Goal: Transaction & Acquisition: Purchase product/service

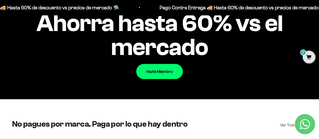
scroll to position [477, 0]
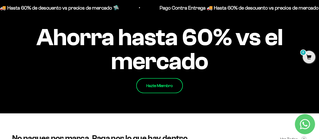
click at [164, 83] on link "Hazte Miembro" at bounding box center [159, 85] width 47 height 15
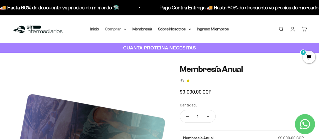
click at [124, 30] on icon at bounding box center [125, 30] width 3 height 2
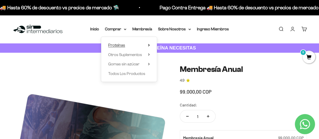
click at [124, 43] on span "Proteínas" at bounding box center [116, 45] width 17 height 7
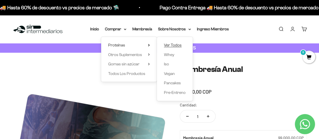
click at [172, 45] on span "Ver Todos" at bounding box center [173, 45] width 18 height 4
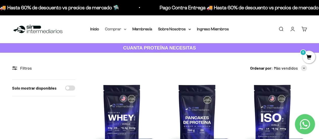
click at [121, 29] on summary "Comprar" at bounding box center [115, 29] width 21 height 7
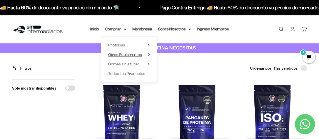
click at [148, 53] on summary "Otros Suplementos" at bounding box center [129, 55] width 42 height 7
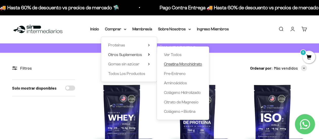
click at [196, 66] on span "Creatina Monohidrato" at bounding box center [183, 64] width 38 height 4
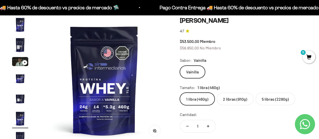
scroll to position [39, 0]
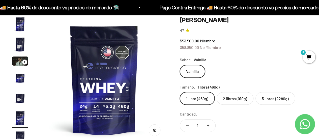
click at [23, 44] on img "Ir al artículo 2" at bounding box center [20, 44] width 16 height 16
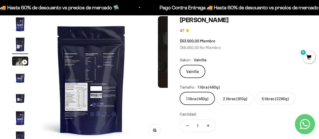
scroll to position [0, 130]
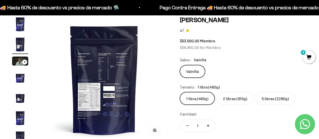
click at [21, 78] on img "Ir al artículo 4" at bounding box center [20, 78] width 16 height 16
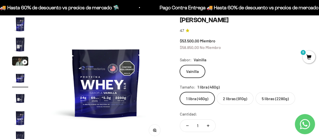
scroll to position [0, 391]
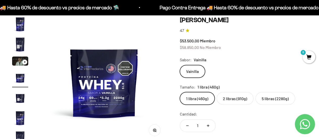
click at [20, 98] on img "Ir al artículo 5" at bounding box center [20, 98] width 16 height 16
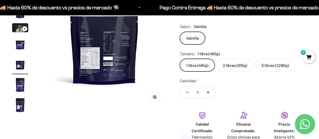
scroll to position [76, 0]
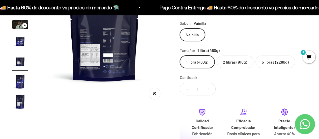
click at [20, 83] on img "Ir al artículo 6" at bounding box center [20, 81] width 16 height 16
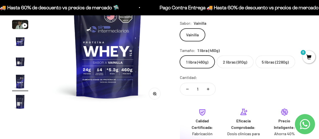
scroll to position [0, 652]
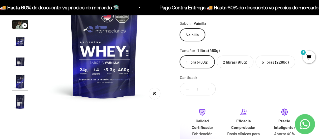
click at [20, 104] on img "Ir al artículo 7" at bounding box center [20, 102] width 16 height 16
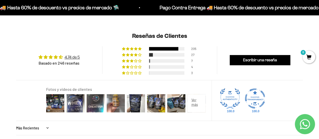
scroll to position [391, 0]
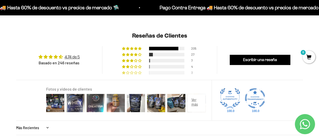
click at [186, 72] on div "3" at bounding box center [159, 72] width 75 height 4
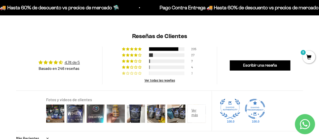
scroll to position [390, 0]
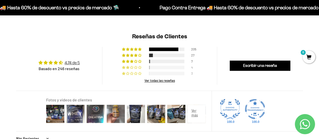
click at [182, 67] on div at bounding box center [166, 68] width 35 height 4
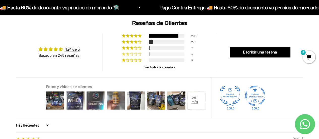
scroll to position [405, 0]
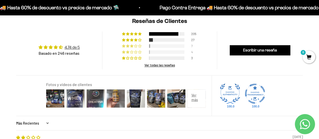
click at [174, 46] on div at bounding box center [166, 46] width 35 height 4
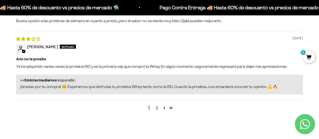
scroll to position [692, 0]
click at [158, 108] on link "2" at bounding box center [157, 108] width 8 height 6
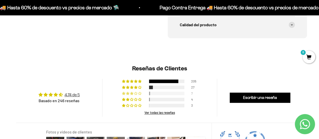
scroll to position [356, 0]
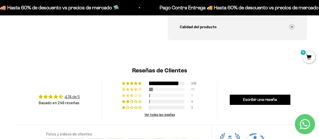
click at [153, 89] on div at bounding box center [166, 90] width 35 height 4
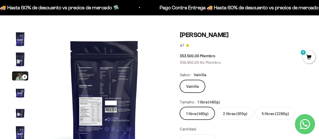
scroll to position [19, 0]
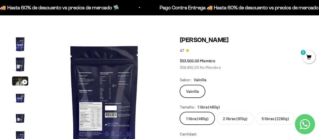
click at [233, 120] on label "2 libras (910g)" at bounding box center [235, 118] width 37 height 13
click at [180, 112] on input "2 libras (910g)" at bounding box center [180, 112] width 0 height 0
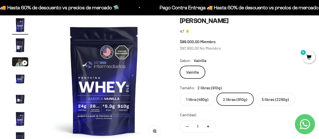
scroll to position [40, 0]
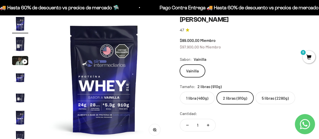
click at [266, 98] on label "5 libras (2280g)" at bounding box center [276, 98] width 40 height 13
click at [180, 92] on input "5 libras (2280g)" at bounding box center [180, 91] width 0 height 0
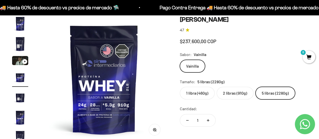
scroll to position [0, 391]
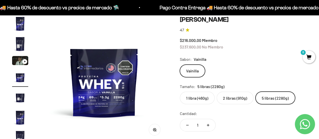
click at [205, 97] on label "1 libra (460g)" at bounding box center [197, 98] width 35 height 13
click at [180, 92] on input "1 libra (460g)" at bounding box center [180, 91] width 0 height 0
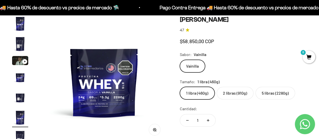
scroll to position [0, 652]
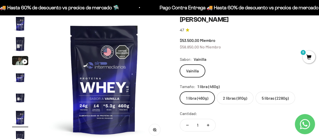
click at [240, 101] on label "2 libras (910g)" at bounding box center [235, 98] width 37 height 13
click at [180, 92] on input "2 libras (910g)" at bounding box center [180, 91] width 0 height 0
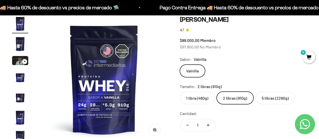
click at [204, 102] on label "1 libra (460g)" at bounding box center [197, 98] width 35 height 13
click at [180, 92] on input "1 libra (460g)" at bounding box center [180, 91] width 0 height 0
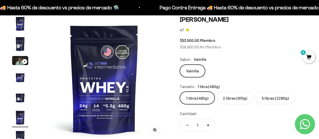
click at [233, 97] on label "2 libras (910g)" at bounding box center [235, 98] width 37 height 13
click at [180, 92] on input "2 libras (910g)" at bounding box center [180, 91] width 0 height 0
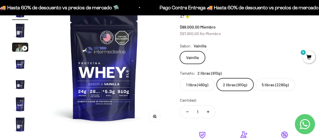
scroll to position [54, 0]
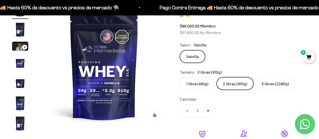
click at [200, 85] on label "1 libra (460g)" at bounding box center [197, 83] width 35 height 13
click at [180, 77] on input "1 libra (460g)" at bounding box center [180, 77] width 0 height 0
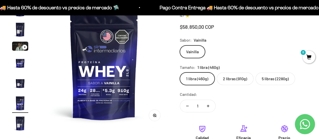
scroll to position [0, 652]
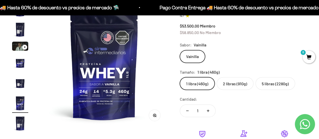
click at [231, 98] on div "Cantidad: 1" at bounding box center [243, 107] width 127 height 22
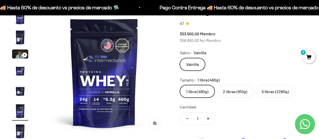
scroll to position [46, 0]
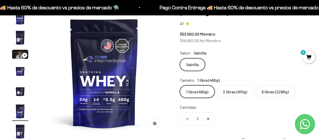
click at [229, 97] on label "2 libras (910g)" at bounding box center [235, 91] width 37 height 13
click at [180, 85] on input "2 libras (910g)" at bounding box center [180, 85] width 0 height 0
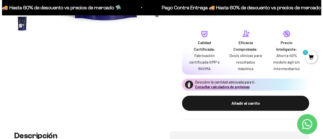
scroll to position [155, 0]
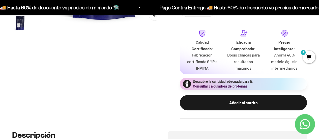
click at [211, 86] on button "Consultar calculadora de proteínas" at bounding box center [220, 86] width 55 height 5
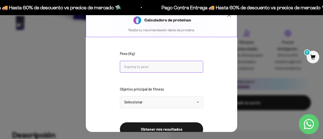
click at [167, 66] on input "Peso (Kg)" at bounding box center [161, 67] width 83 height 12
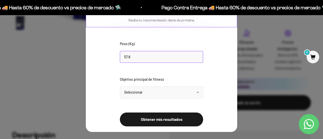
scroll to position [10, 0]
type input "57.8"
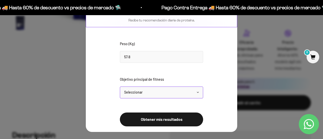
click at [180, 96] on select "Seleccionar Mantener peso Perder grasa Ganar músculo" at bounding box center [161, 93] width 83 height 12
select select "gain"
click at [120, 87] on select "Seleccionar Mantener peso Perder grasa Ganar músculo" at bounding box center [161, 93] width 83 height 12
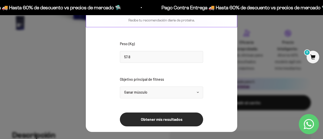
click at [176, 120] on button "Obtener mis resultados" at bounding box center [161, 120] width 83 height 14
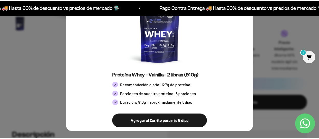
scroll to position [0, 0]
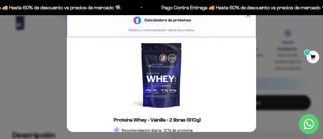
click at [245, 18] on icon "Cerrar calculadora" at bounding box center [248, 15] width 6 height 6
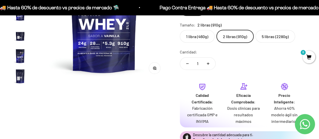
scroll to position [101, 0]
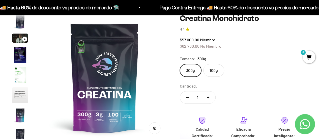
scroll to position [52, 0]
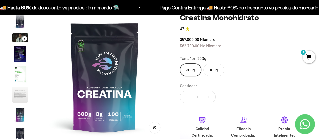
click at [239, 89] on div "Cantidad: 1" at bounding box center [243, 93] width 127 height 22
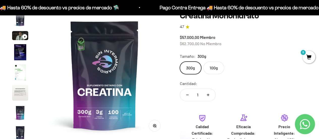
click at [260, 70] on div "300g 100g" at bounding box center [243, 68] width 127 height 13
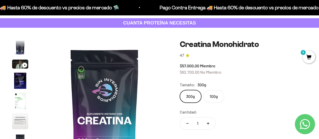
scroll to position [24, 0]
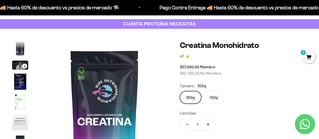
click at [24, 80] on img "Ir al artículo 4" at bounding box center [20, 82] width 16 height 16
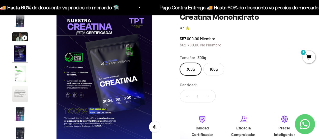
scroll to position [53, 0]
click at [25, 75] on img "Ir al artículo 5" at bounding box center [20, 73] width 16 height 16
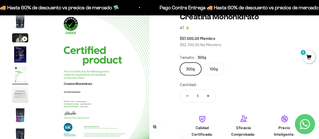
scroll to position [21, 0]
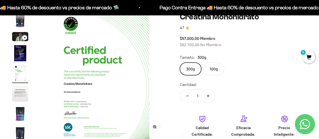
click at [21, 95] on img "Ir al artículo 6" at bounding box center [20, 94] width 16 height 16
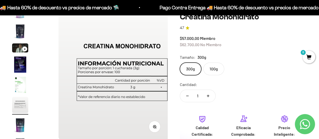
scroll to position [0, 652]
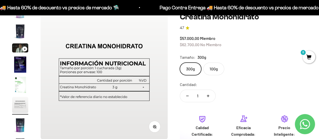
click at [22, 128] on img "Ir al artículo 7" at bounding box center [20, 125] width 16 height 16
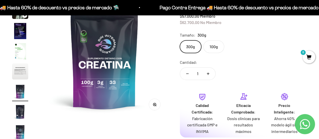
click at [21, 118] on img "Ir al artículo 8" at bounding box center [20, 112] width 16 height 16
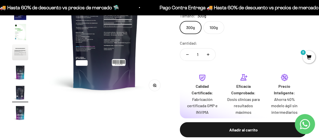
click at [21, 118] on img "Ir al artículo 9" at bounding box center [20, 113] width 16 height 16
